Goal: Information Seeking & Learning: Learn about a topic

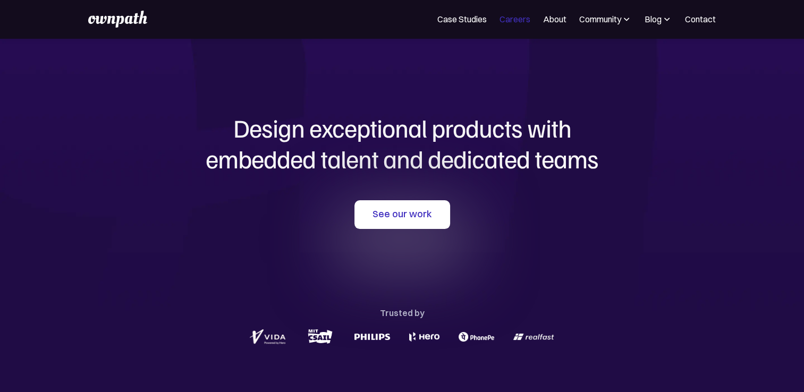
click at [519, 13] on link "Careers" at bounding box center [514, 19] width 31 height 13
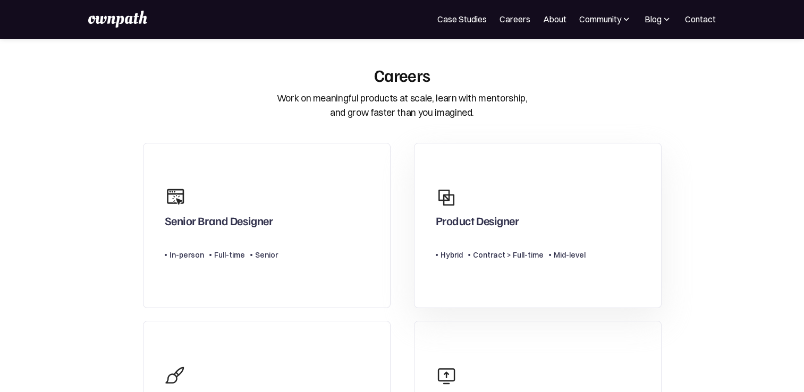
click at [487, 261] on div "Contract > Full-time" at bounding box center [508, 255] width 71 height 13
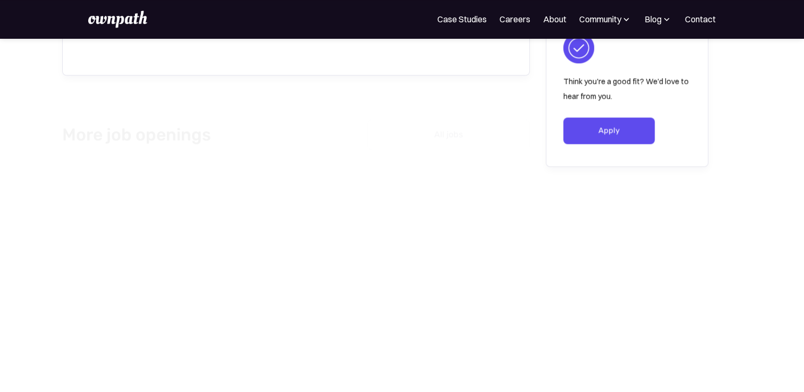
scroll to position [1487, 0]
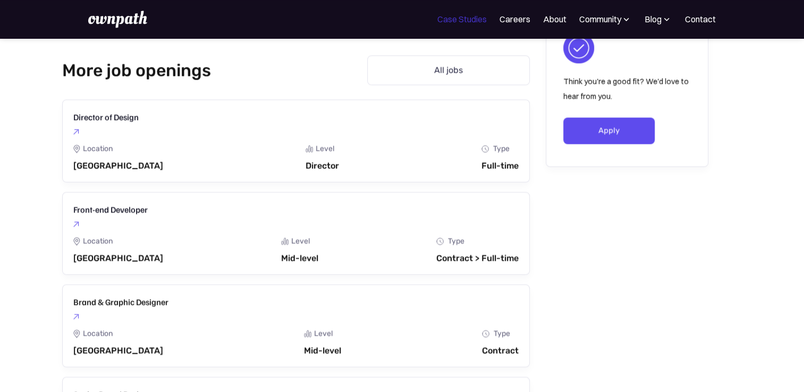
click at [454, 19] on link "Case Studies" at bounding box center [461, 19] width 49 height 13
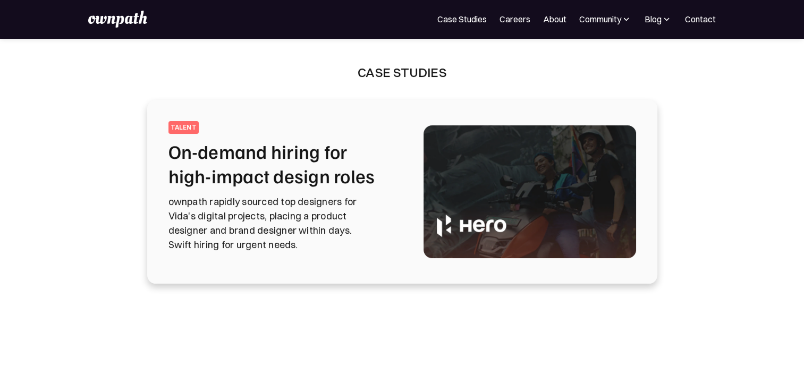
click at [344, 160] on h2 "On-demand hiring for high-impact design roles" at bounding box center [282, 163] width 229 height 49
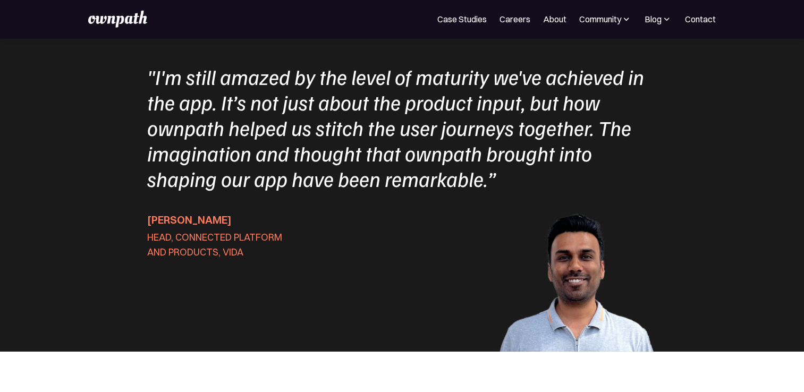
scroll to position [3453, 0]
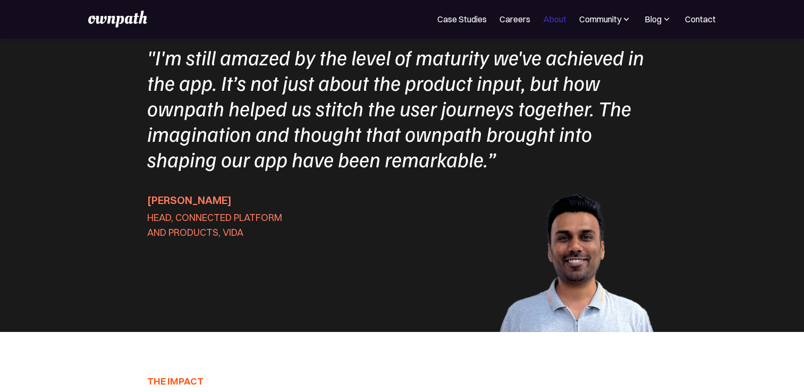
click at [556, 22] on link "About" at bounding box center [554, 19] width 23 height 13
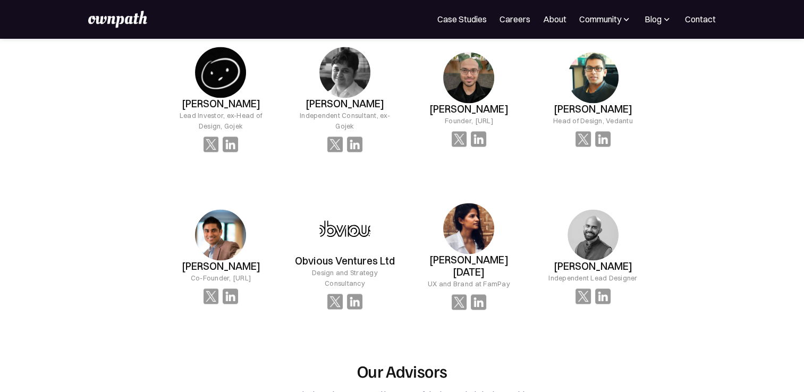
scroll to position [1487, 0]
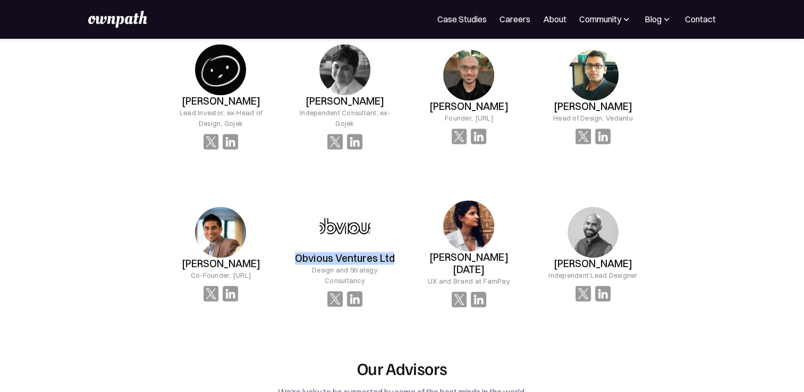
drag, startPoint x: 399, startPoint y: 267, endPoint x: 290, endPoint y: 266, distance: 108.9
click at [290, 266] on div "[PERSON_NAME] Lead Investor, ex-Head of Design, [PERSON_NAME] Independent Consu…" at bounding box center [407, 175] width 487 height 297
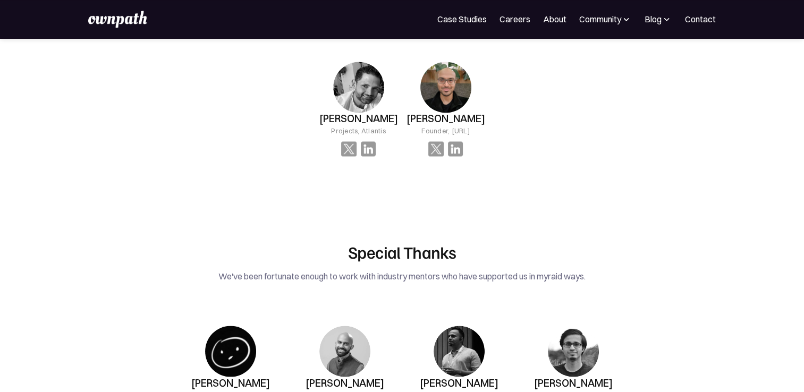
scroll to position [2125, 0]
